Goal: Information Seeking & Learning: Learn about a topic

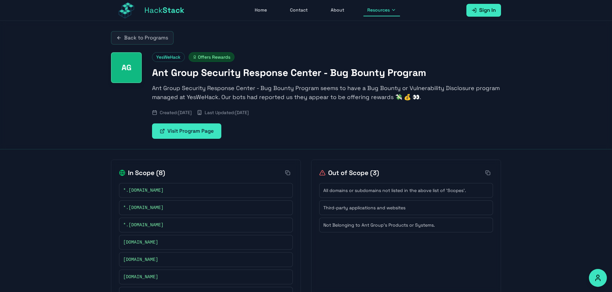
scroll to position [52, 0]
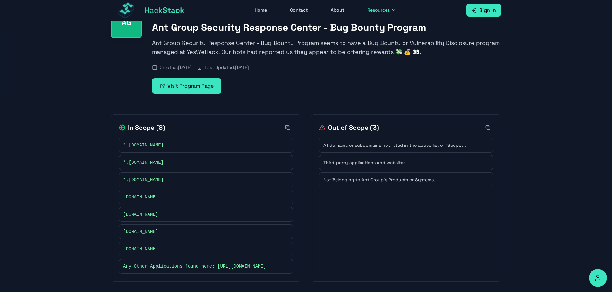
drag, startPoint x: 173, startPoint y: 195, endPoint x: 138, endPoint y: 192, distance: 35.3
click at [121, 193] on div "[DOMAIN_NAME]" at bounding box center [206, 197] width 174 height 15
drag, startPoint x: 169, startPoint y: 205, endPoint x: 169, endPoint y: 208, distance: 3.2
click at [169, 207] on div "[DOMAIN_NAME]" at bounding box center [206, 214] width 174 height 15
click at [169, 211] on div "[DOMAIN_NAME]" at bounding box center [205, 214] width 165 height 6
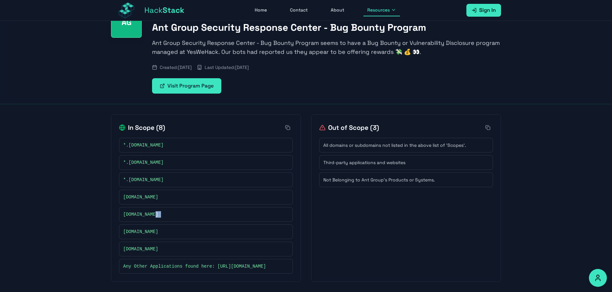
click at [169, 211] on div "[DOMAIN_NAME]" at bounding box center [205, 214] width 165 height 6
copy div "[DOMAIN_NAME]"
click at [141, 229] on span "[DOMAIN_NAME]" at bounding box center [140, 232] width 35 height 6
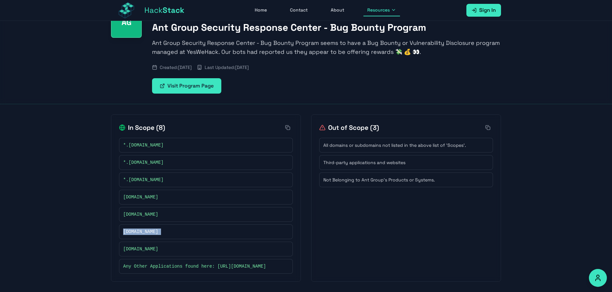
click at [141, 229] on span "[DOMAIN_NAME]" at bounding box center [140, 232] width 35 height 6
copy div "[DOMAIN_NAME]"
